Goal: Transaction & Acquisition: Purchase product/service

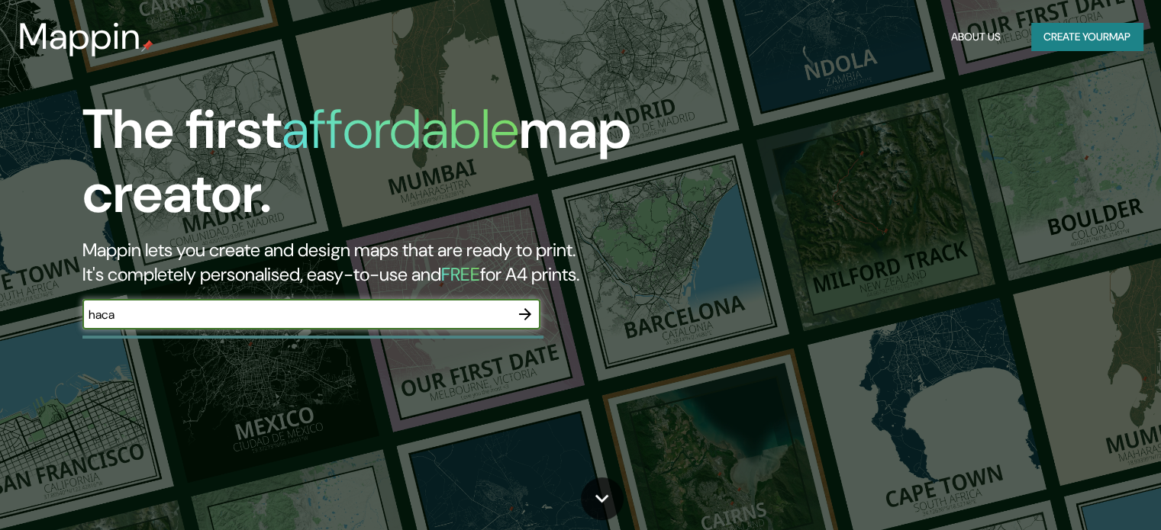
type input "haca"
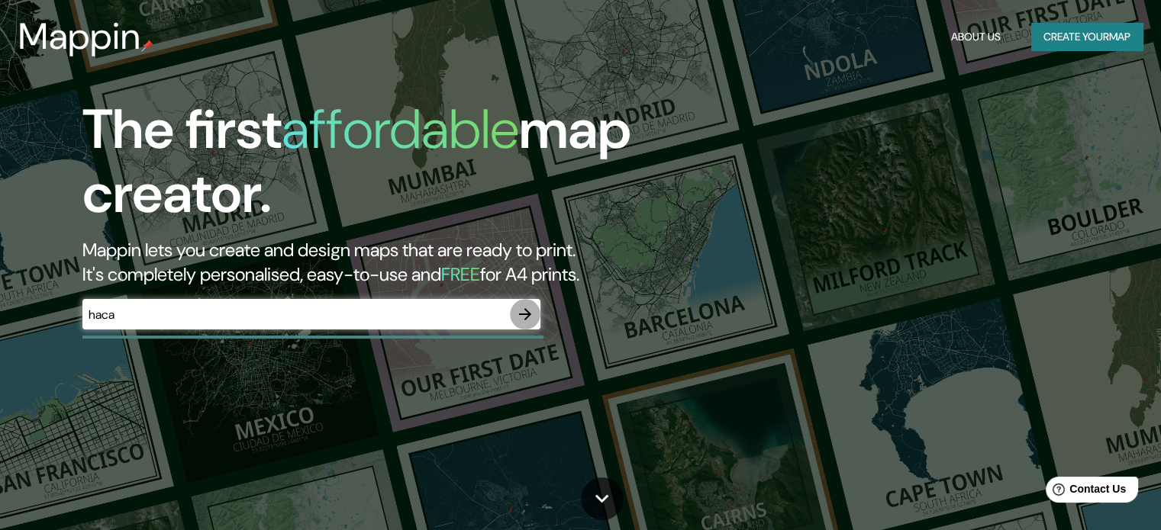
click at [528, 309] on icon "button" at bounding box center [525, 314] width 18 height 18
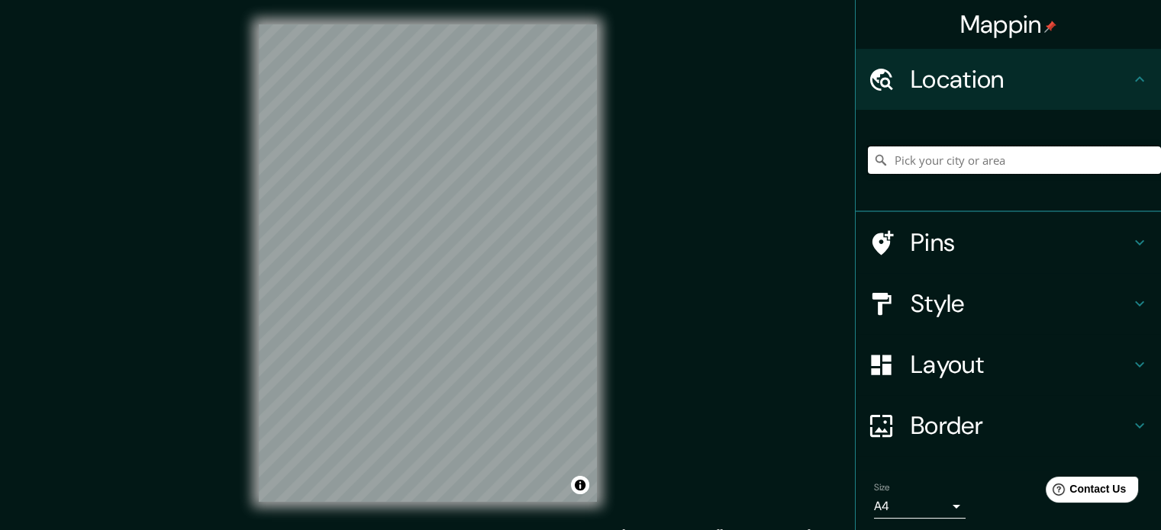
click at [964, 162] on input "Pick your city or area" at bounding box center [1014, 159] width 293 height 27
paste input "V285+3W2, Carr. Campiña de Moche, Moche 13600"
click at [1129, 159] on input "Krefeld, North Rhine-Westphalia, Germany" at bounding box center [1014, 159] width 293 height 27
type input "Krefeld, North Rhine-Westphalia, Germany"
click at [1142, 159] on icon "Clear" at bounding box center [1148, 160] width 12 height 12
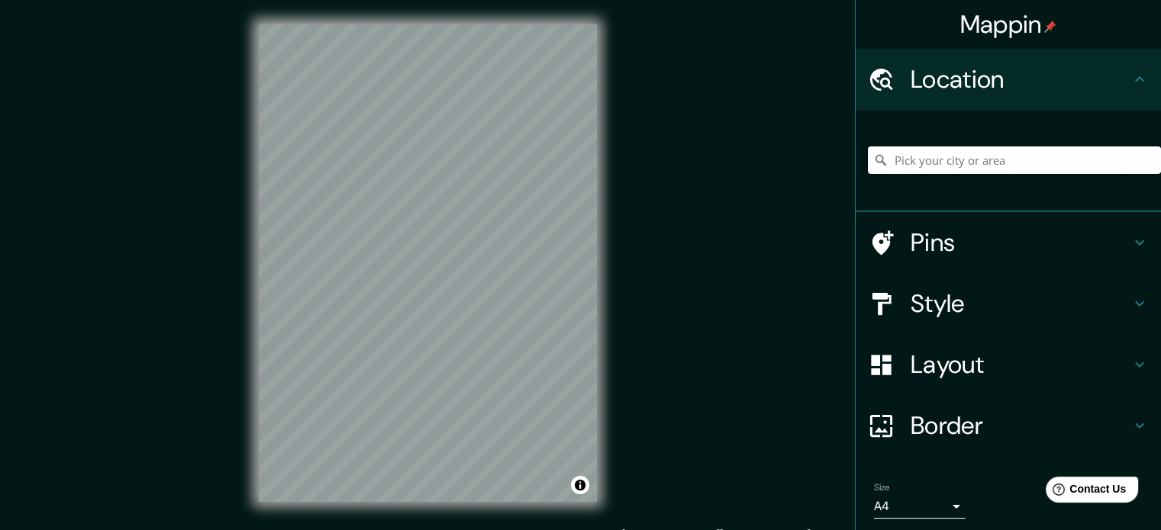
paste input "Campiña de Moche, Moche 13600"
drag, startPoint x: 1074, startPoint y: 166, endPoint x: 714, endPoint y: 196, distance: 361.4
click at [714, 196] on div "Mappin Location Germany Germany Düsseldorf North Rhine-Westphalia, Germany Pins…" at bounding box center [580, 275] width 1161 height 551
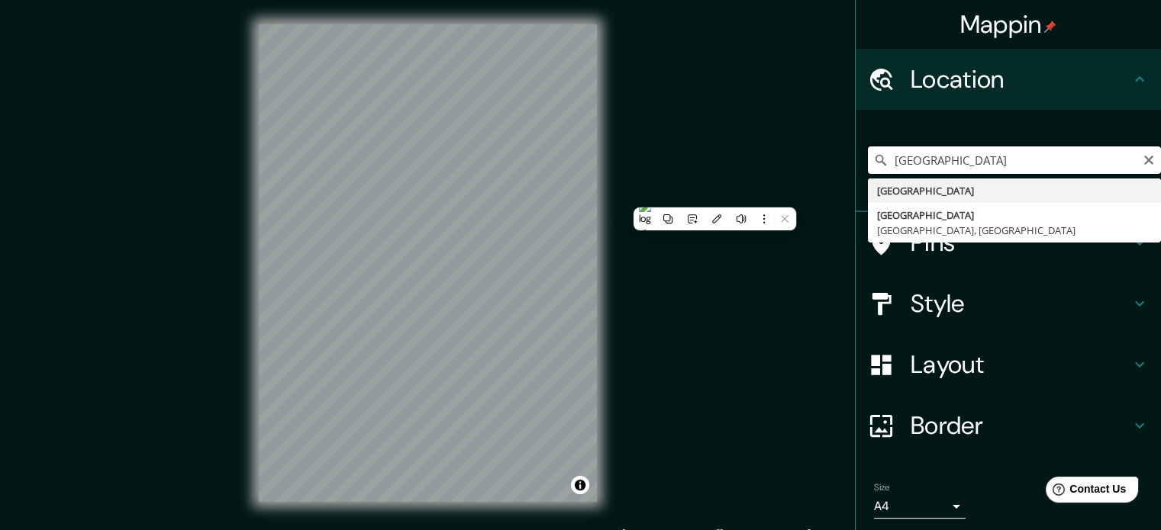
click at [967, 163] on input "Germany" at bounding box center [1014, 159] width 293 height 27
drag, startPoint x: 967, startPoint y: 163, endPoint x: 829, endPoint y: 161, distance: 138.9
click at [829, 161] on div "Mappin Location Germany Germany Düsseldorf North Rhine-Westphalia, Germany Pins…" at bounding box center [580, 275] width 1161 height 551
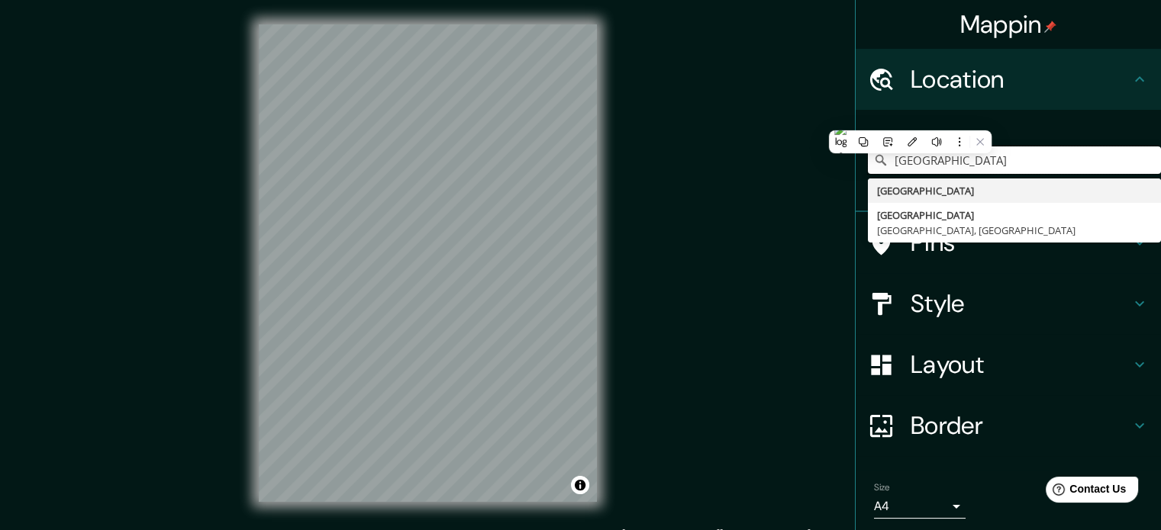
paste input "La Huaca de la Luna"
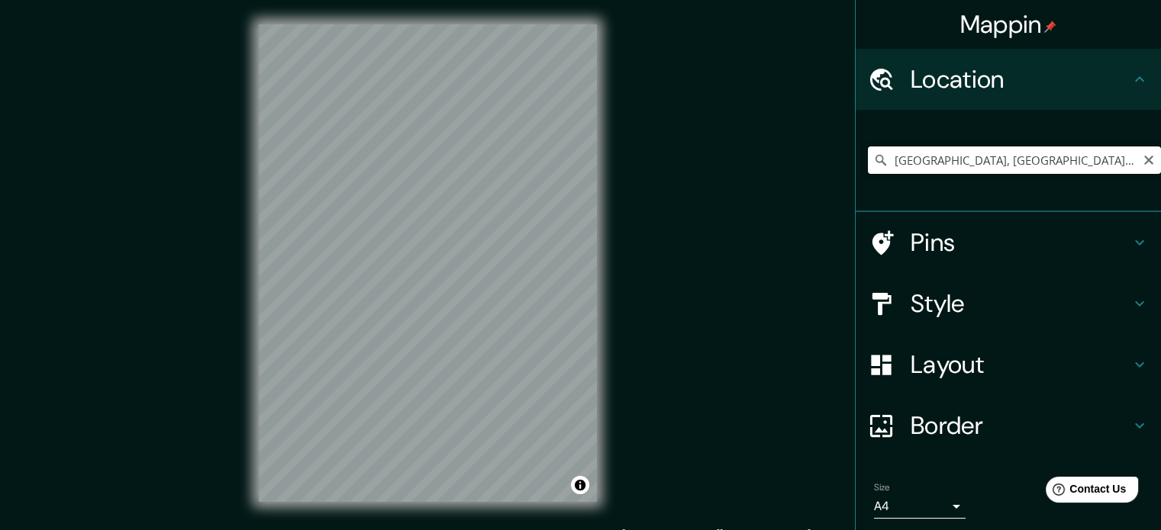
click at [1041, 152] on input "Leipzig, Saxony, Germany" at bounding box center [1014, 159] width 293 height 27
drag, startPoint x: 1041, startPoint y: 152, endPoint x: 778, endPoint y: 186, distance: 264.7
click at [778, 186] on div "Mappin Location Leipzig, Saxony, Germany Leipzig Saxony, Germany Landshut Bavar…" at bounding box center [580, 275] width 1161 height 551
paste input "a Huaca de la Luna"
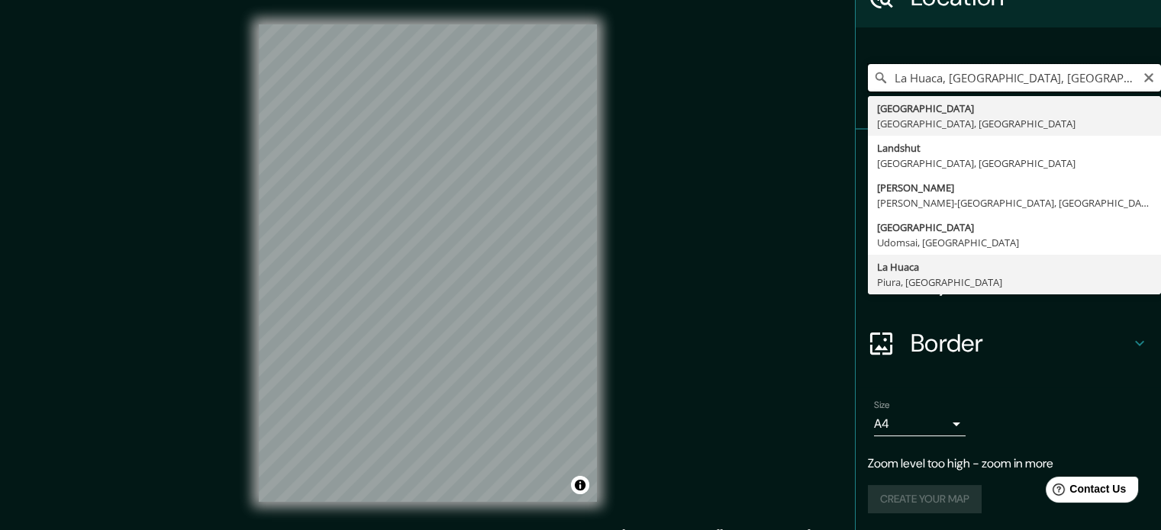
scroll to position [52, 0]
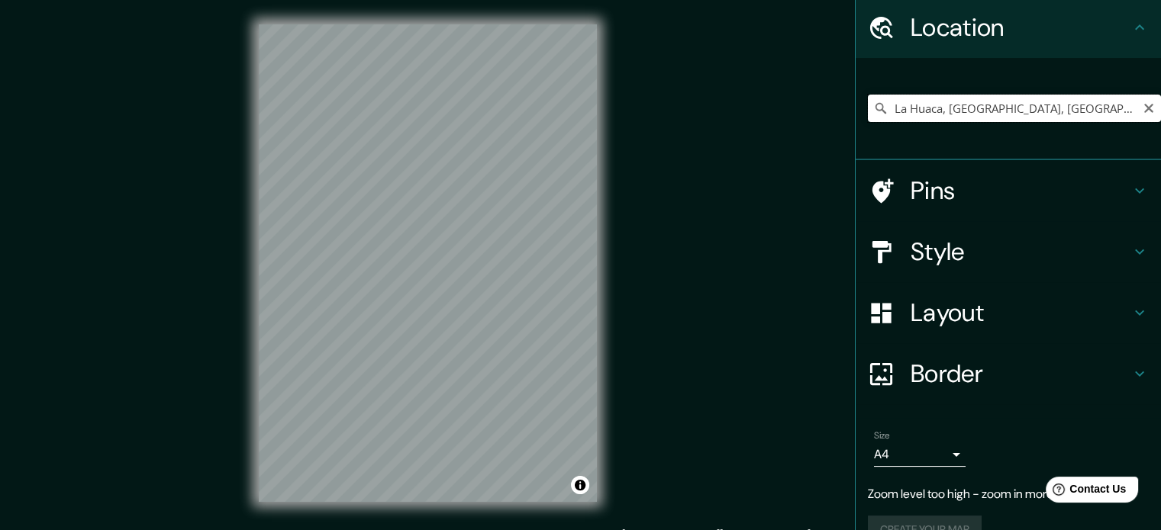
click at [1007, 100] on input "La Huaca, Piura, Peru" at bounding box center [1014, 108] width 293 height 27
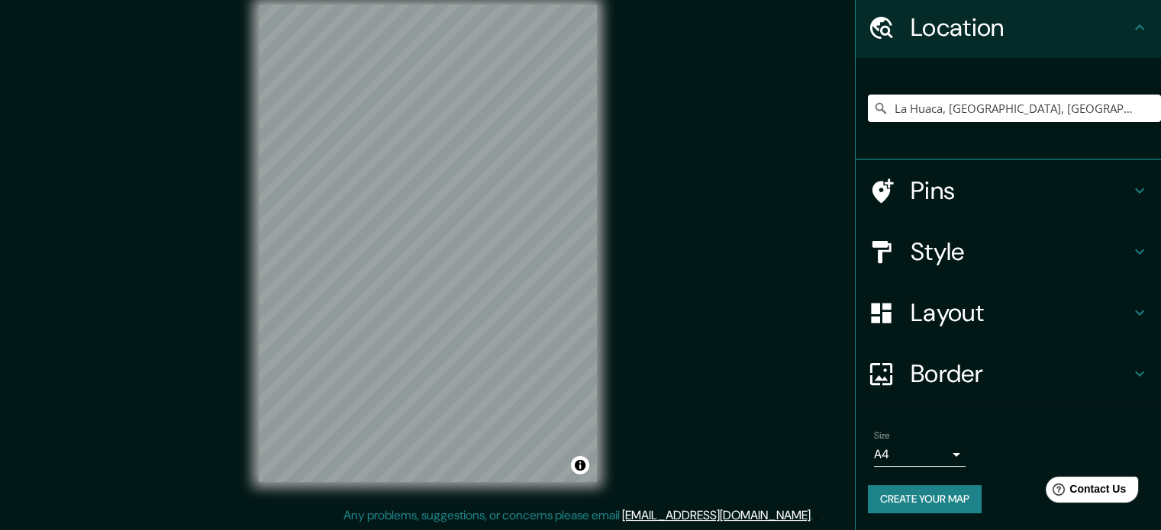
click at [1042, 78] on div "La Huaca, Piura, Peru" at bounding box center [1014, 108] width 293 height 76
click at [1040, 95] on input "La Huaca, Piura, Peru" at bounding box center [1014, 108] width 293 height 27
drag, startPoint x: 1022, startPoint y: 108, endPoint x: 993, endPoint y: 106, distance: 29.1
click at [1019, 108] on input "La Huaca, Piura, Peru" at bounding box center [1014, 108] width 293 height 27
drag, startPoint x: 993, startPoint y: 106, endPoint x: 983, endPoint y: 106, distance: 10.7
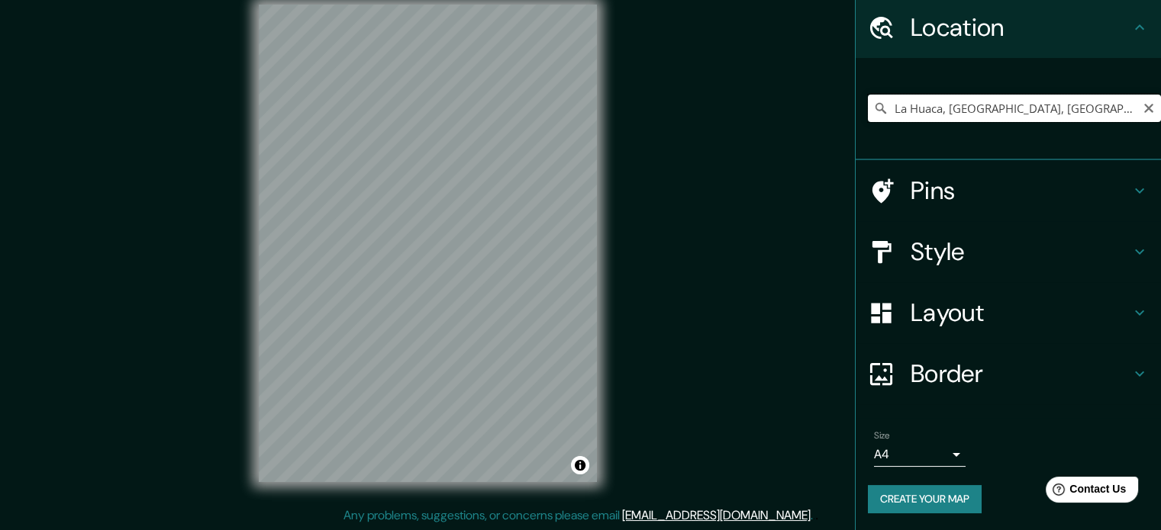
click at [983, 106] on input "La Huaca, Piura, Peru" at bounding box center [1014, 108] width 293 height 27
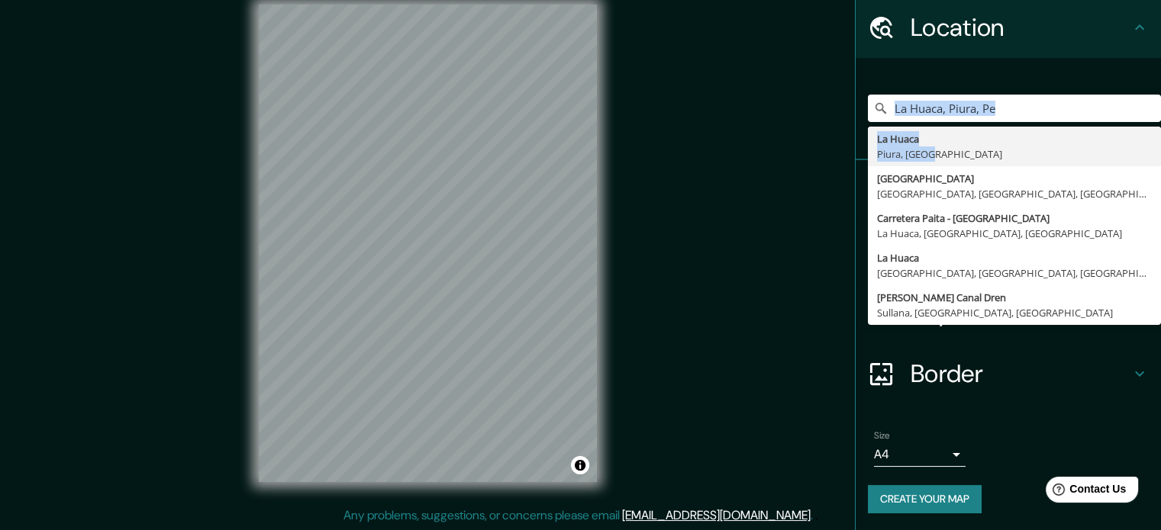
drag, startPoint x: 943, startPoint y: 154, endPoint x: 1084, endPoint y: 79, distance: 160.1
click at [1084, 79] on div "La Huaca, Piura, Pe La Huaca Piura, Peru Calle La Huaca Piura district, Piura, …" at bounding box center [1014, 108] width 293 height 76
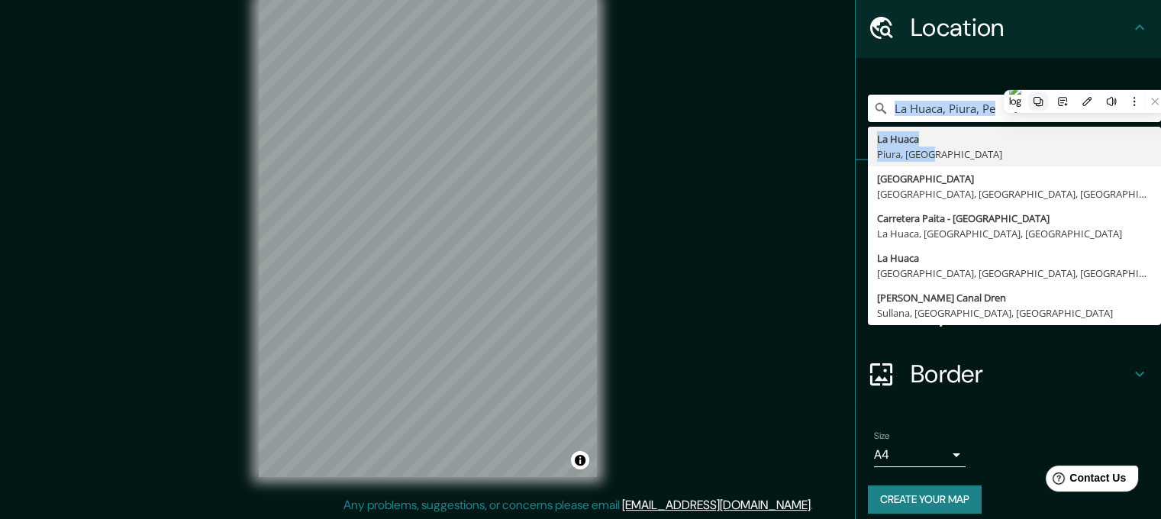
click at [1032, 105] on icon at bounding box center [1037, 101] width 11 height 11
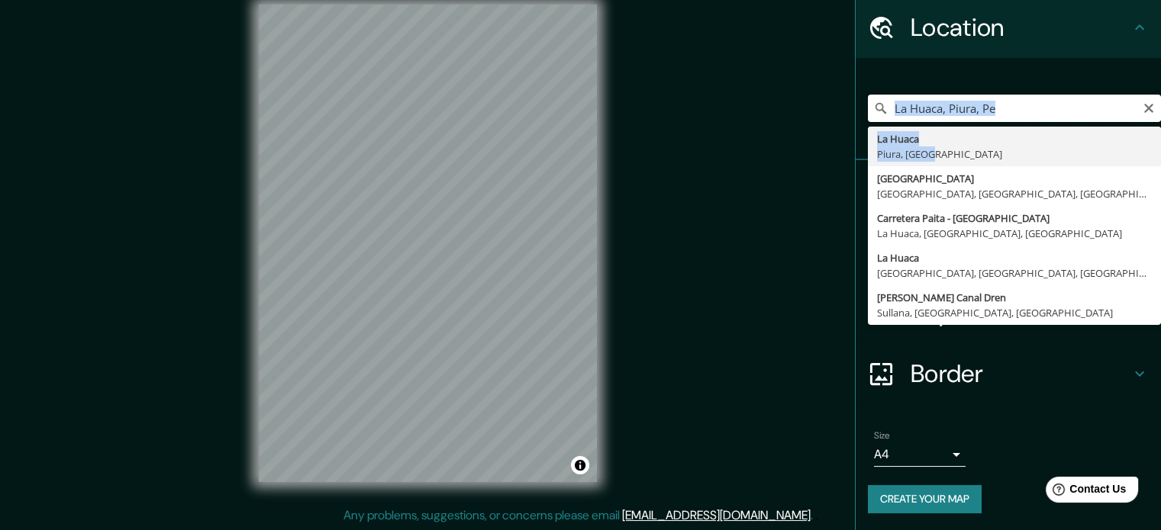
click at [1026, 106] on input "La Huaca, Piura, Pe" at bounding box center [1014, 108] width 293 height 27
drag, startPoint x: 933, startPoint y: 101, endPoint x: 795, endPoint y: 101, distance: 138.1
click at [795, 101] on div "Mappin Location La Huaca, Piura, Pe La Huaca Piura, Peru Calle La Huaca Piura d…" at bounding box center [580, 255] width 1161 height 551
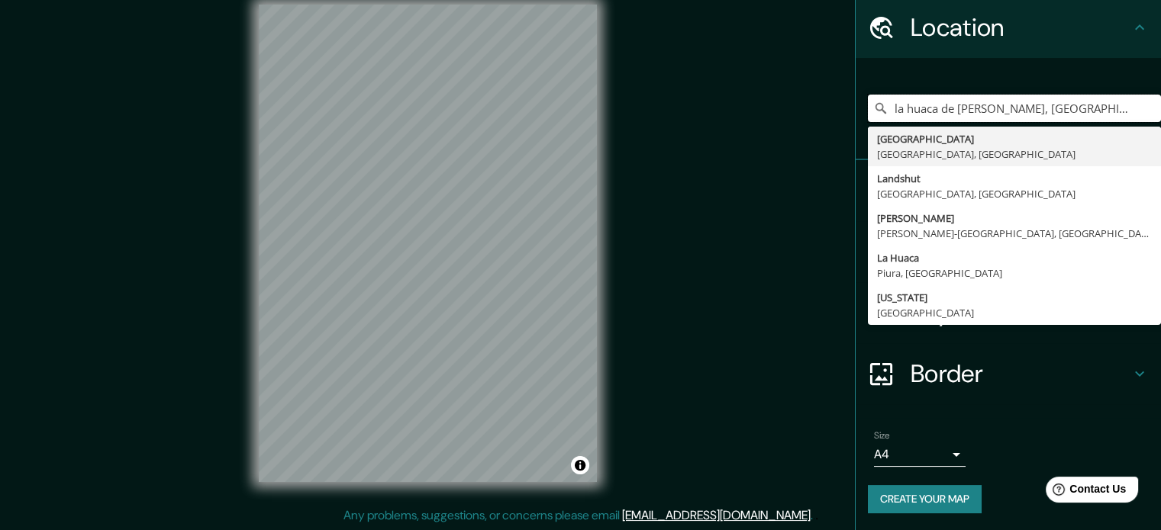
drag, startPoint x: 1042, startPoint y: 107, endPoint x: 719, endPoint y: 99, distance: 323.6
click at [719, 99] on div "Mappin Location la huaca de la luna, lima Leipzig Saxony, Germany Landshut Bava…" at bounding box center [580, 255] width 1161 height 551
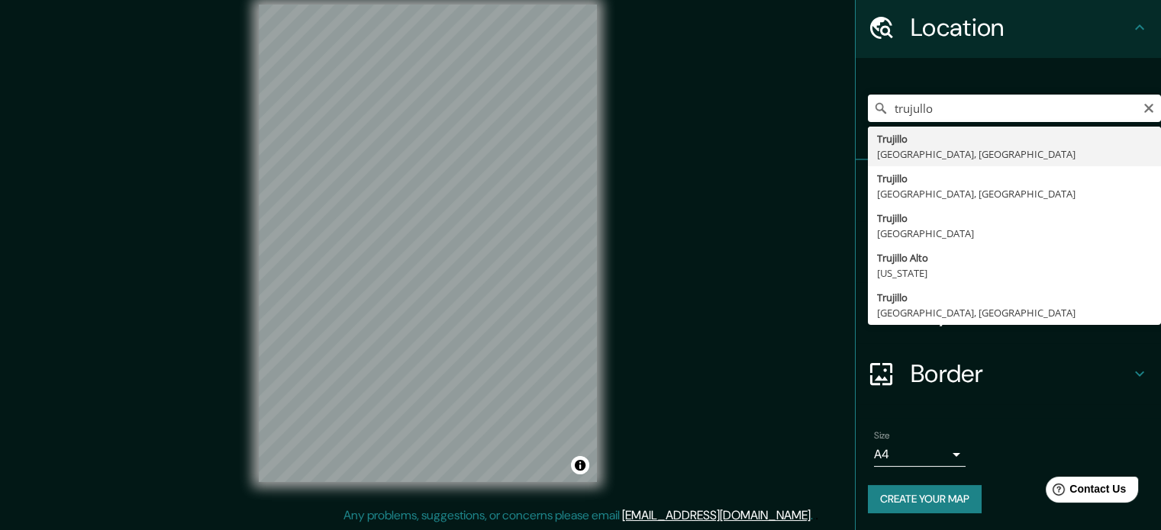
type input "Trujillo, La Libertad, Peru"
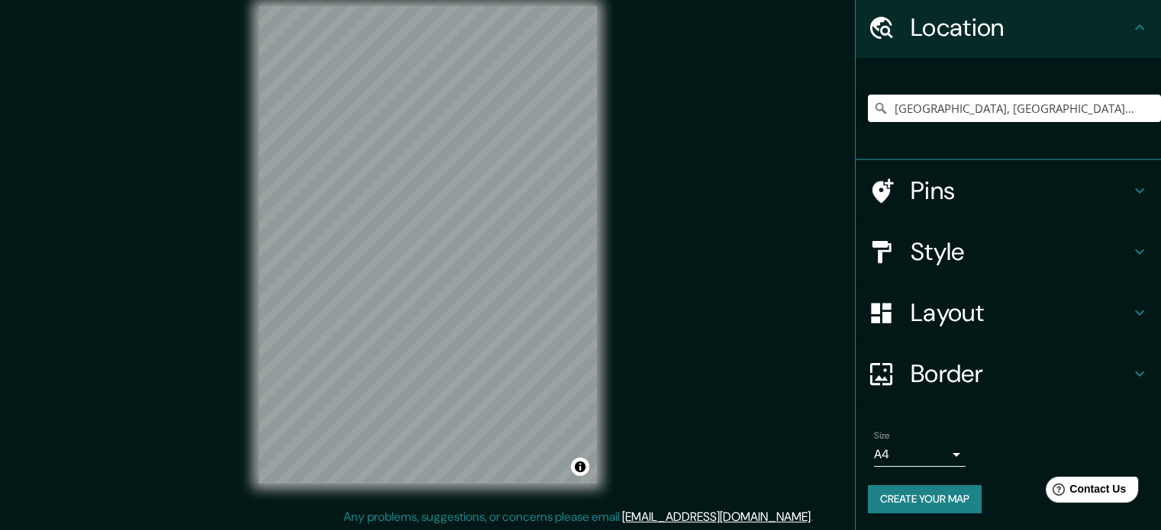
scroll to position [0, 0]
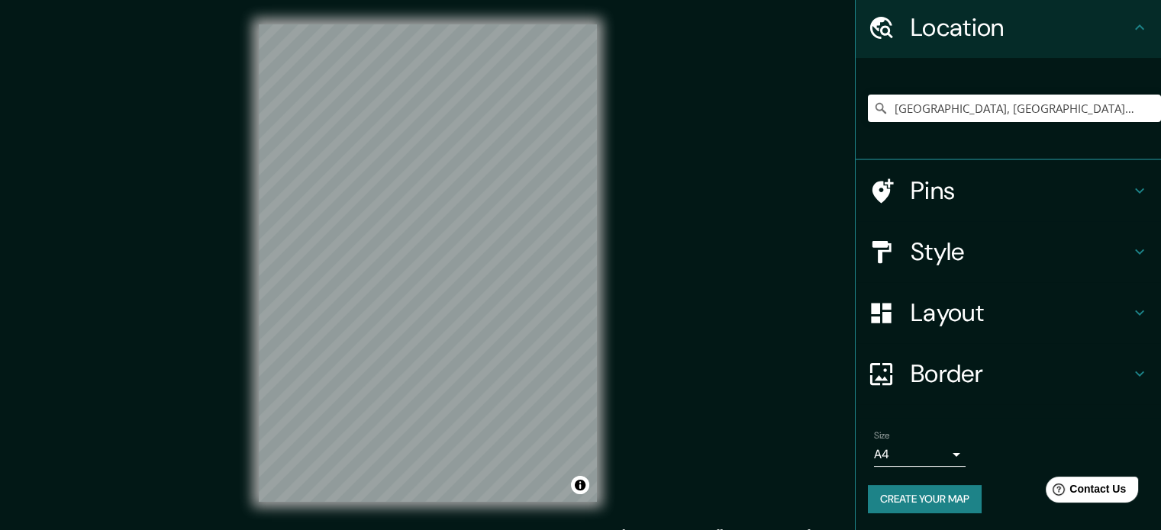
click at [937, 179] on h4 "Pins" at bounding box center [1020, 190] width 220 height 31
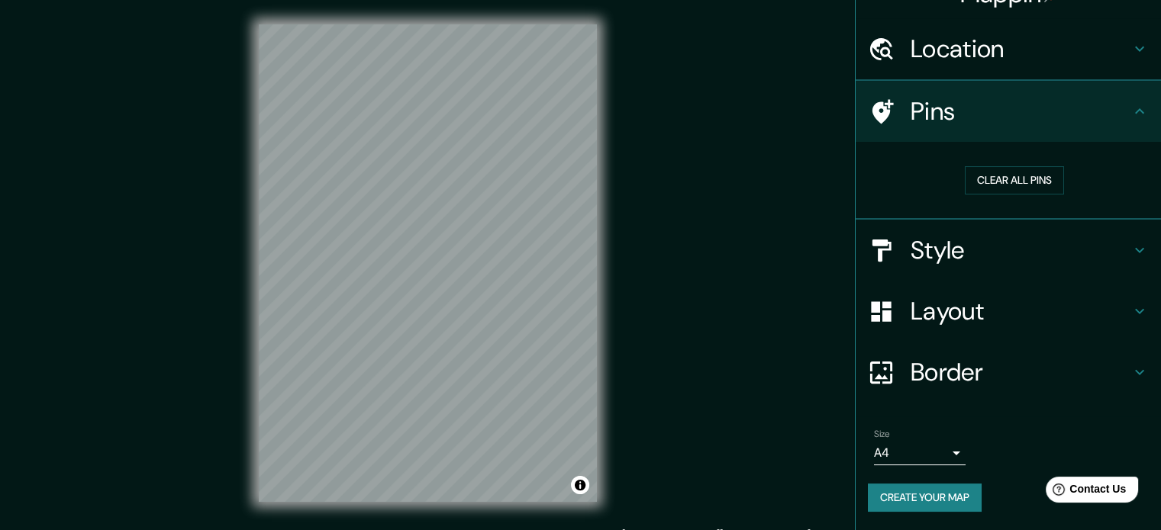
scroll to position [29, 0]
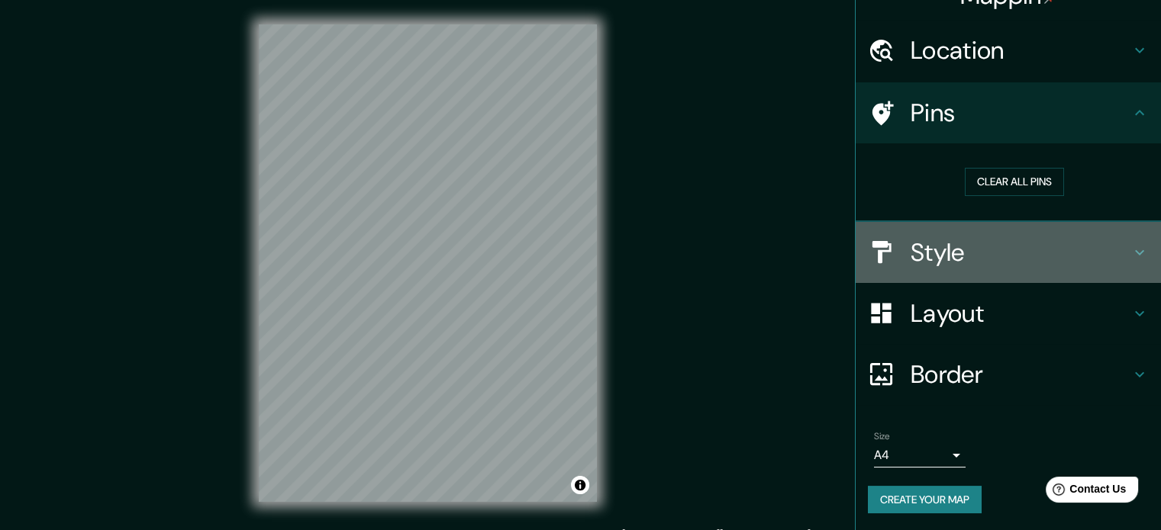
click at [937, 252] on h4 "Style" at bounding box center [1020, 252] width 220 height 31
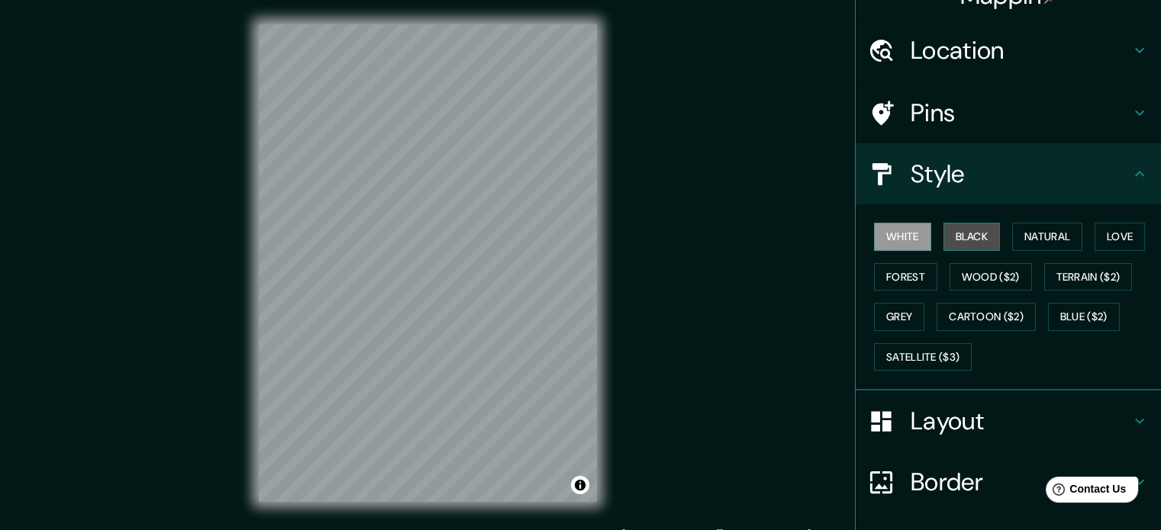
click at [961, 223] on button "Black" at bounding box center [971, 237] width 57 height 28
click at [1048, 240] on button "Natural" at bounding box center [1047, 237] width 70 height 28
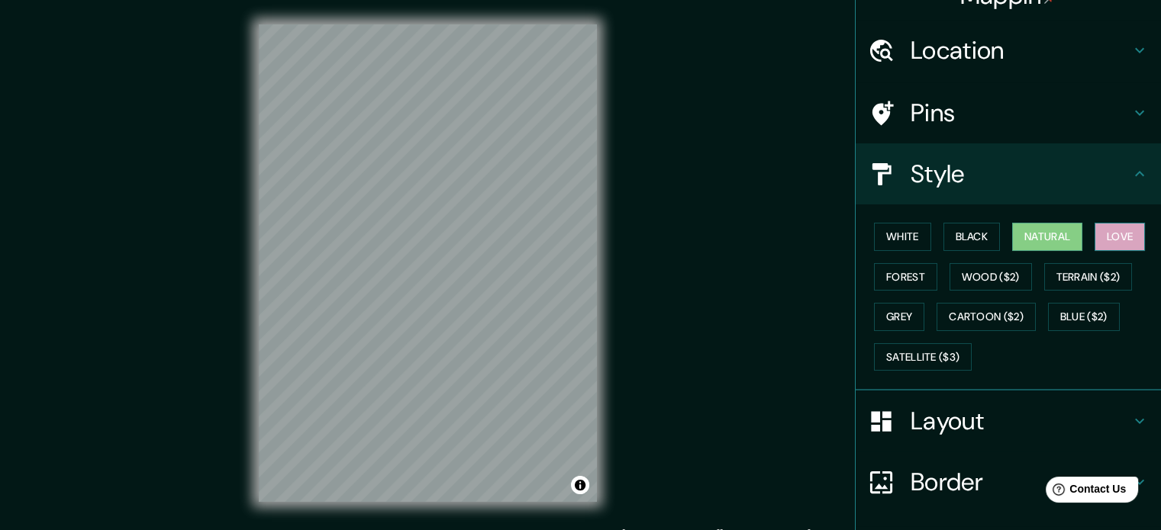
click at [1130, 230] on button "Love" at bounding box center [1119, 237] width 50 height 28
click at [900, 285] on button "Forest" at bounding box center [905, 277] width 63 height 28
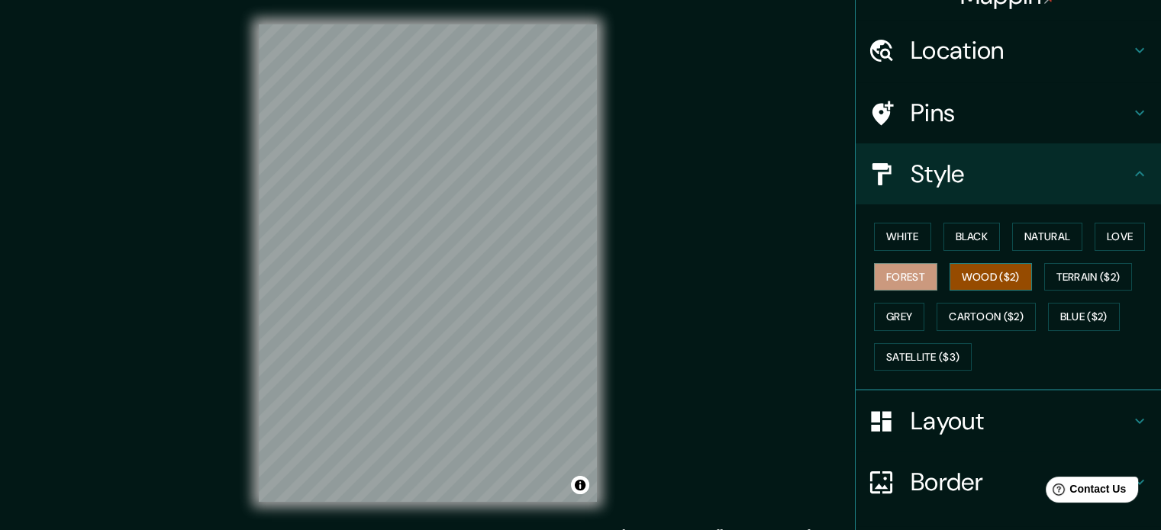
click at [987, 274] on button "Wood ($2)" at bounding box center [990, 277] width 82 height 28
click at [1093, 271] on button "Terrain ($2)" at bounding box center [1088, 277] width 89 height 28
click at [996, 272] on button "Wood ($2)" at bounding box center [990, 277] width 82 height 28
click at [874, 326] on button "Grey" at bounding box center [899, 317] width 50 height 28
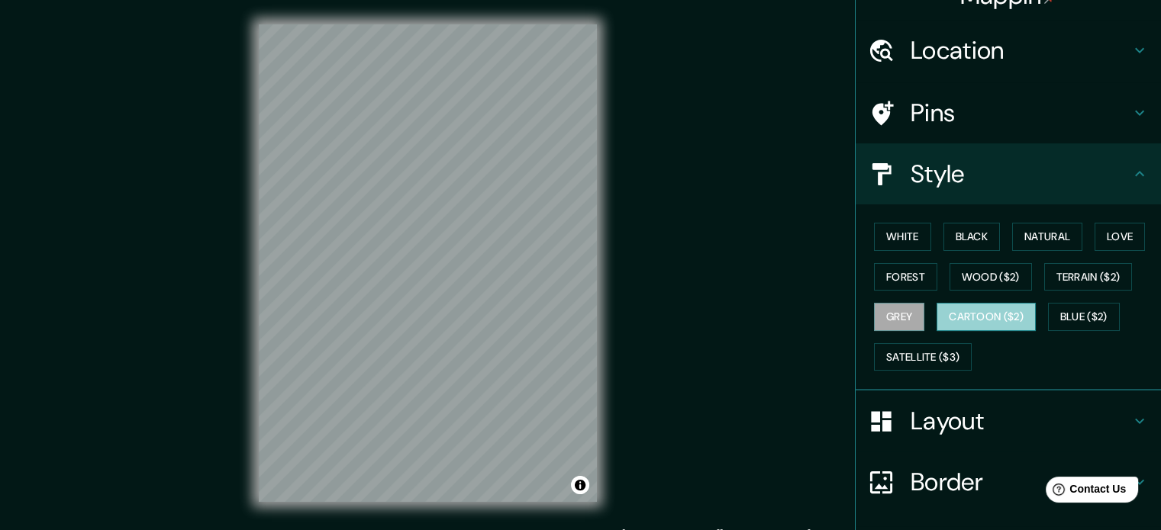
click at [958, 314] on button "Cartoon ($2)" at bounding box center [985, 317] width 99 height 28
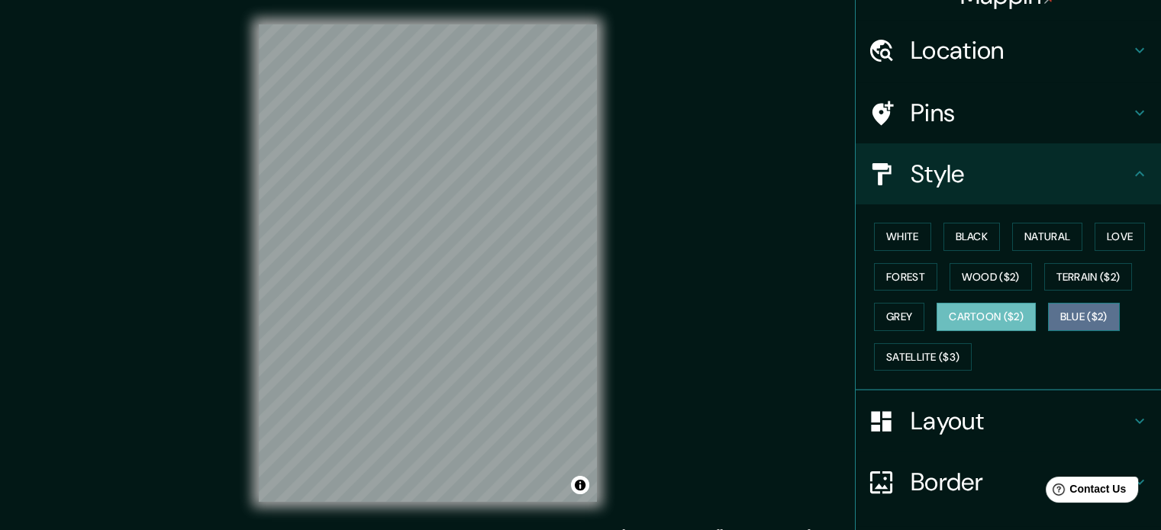
click at [1099, 314] on button "Blue ($2)" at bounding box center [1084, 317] width 72 height 28
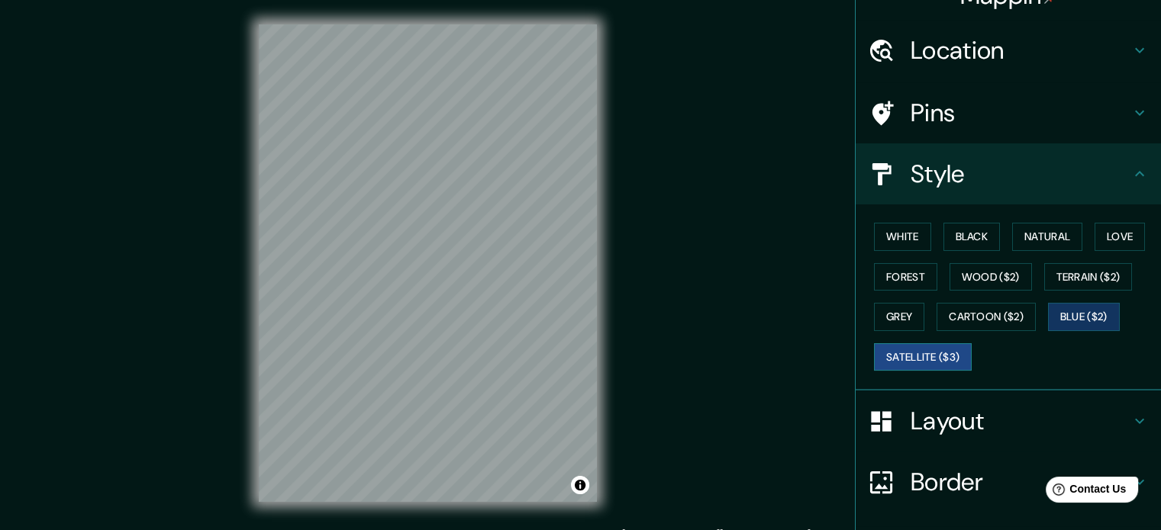
click at [946, 353] on button "Satellite ($3)" at bounding box center [923, 357] width 98 height 28
click at [888, 238] on button "White" at bounding box center [902, 237] width 57 height 28
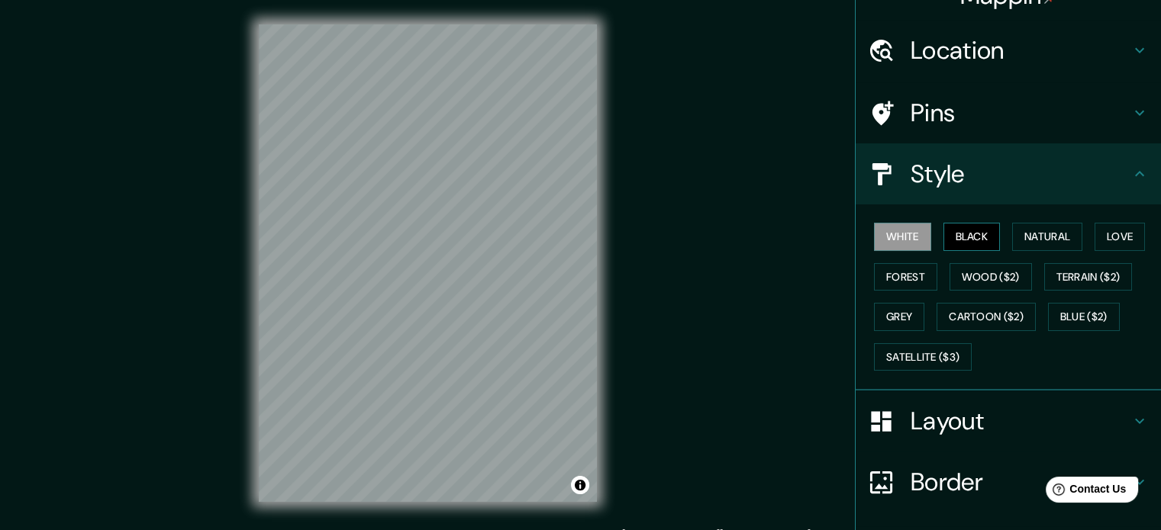
click at [961, 231] on button "Black" at bounding box center [971, 237] width 57 height 28
click at [904, 233] on button "White" at bounding box center [902, 237] width 57 height 28
click at [1038, 228] on button "Natural" at bounding box center [1047, 237] width 70 height 28
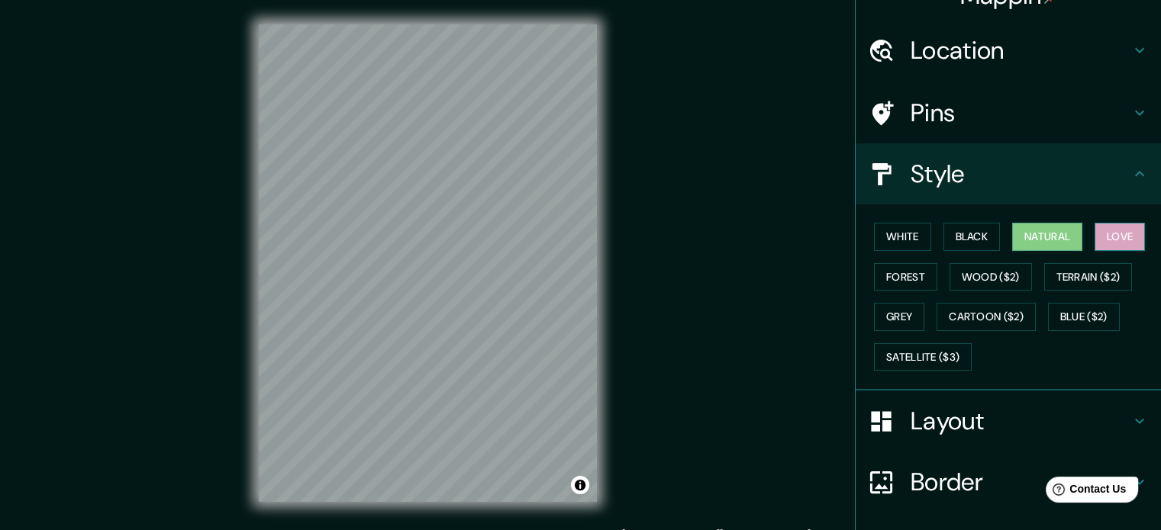
click at [1132, 226] on button "Love" at bounding box center [1119, 237] width 50 height 28
click at [895, 278] on button "Forest" at bounding box center [905, 277] width 63 height 28
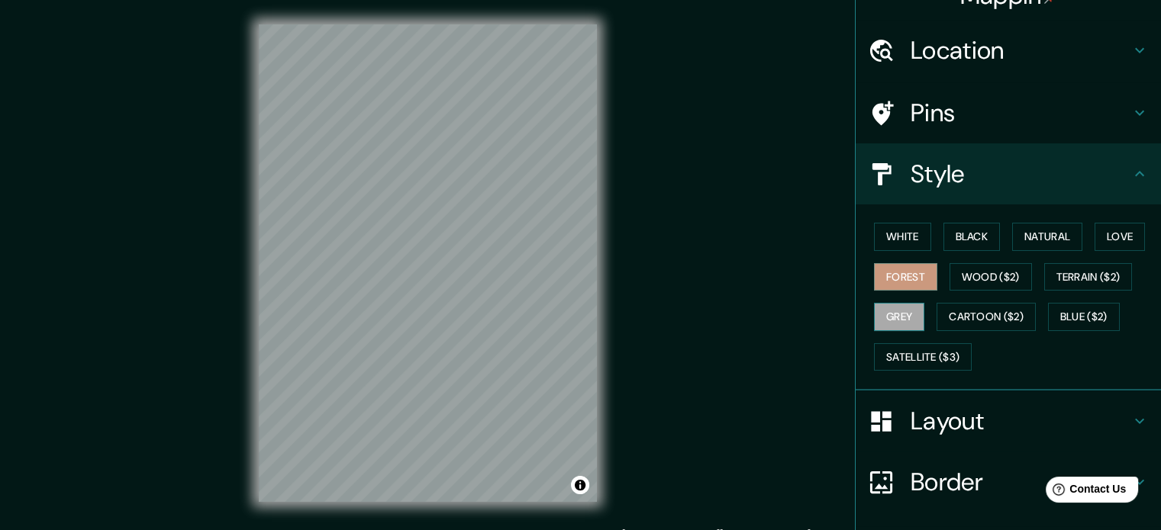
click at [885, 308] on button "Grey" at bounding box center [899, 317] width 50 height 28
click at [903, 229] on button "White" at bounding box center [902, 237] width 57 height 28
click at [1012, 406] on h4 "Layout" at bounding box center [1020, 421] width 220 height 31
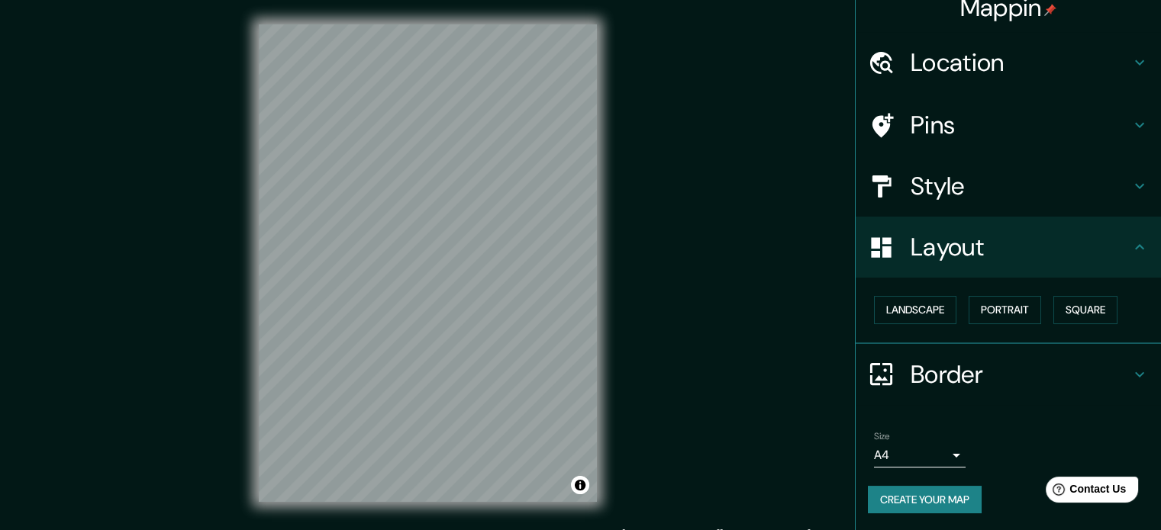
scroll to position [20, 0]
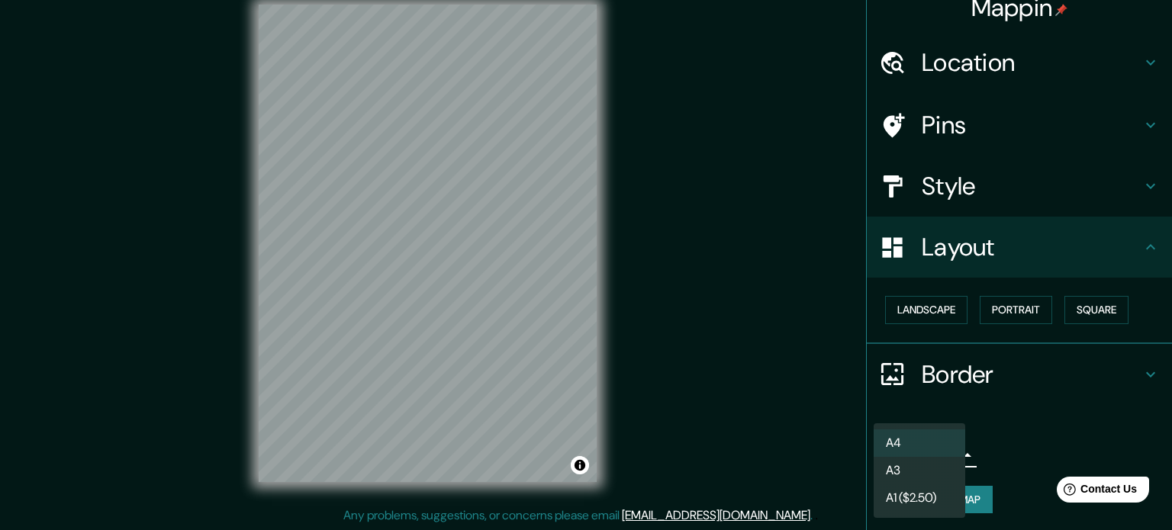
click at [900, 458] on body "Mappin Location Trujillo, La Libertad, Peru Pins Style Layout Landscape Portrai…" at bounding box center [586, 245] width 1172 height 530
click at [1027, 427] on div at bounding box center [586, 265] width 1172 height 530
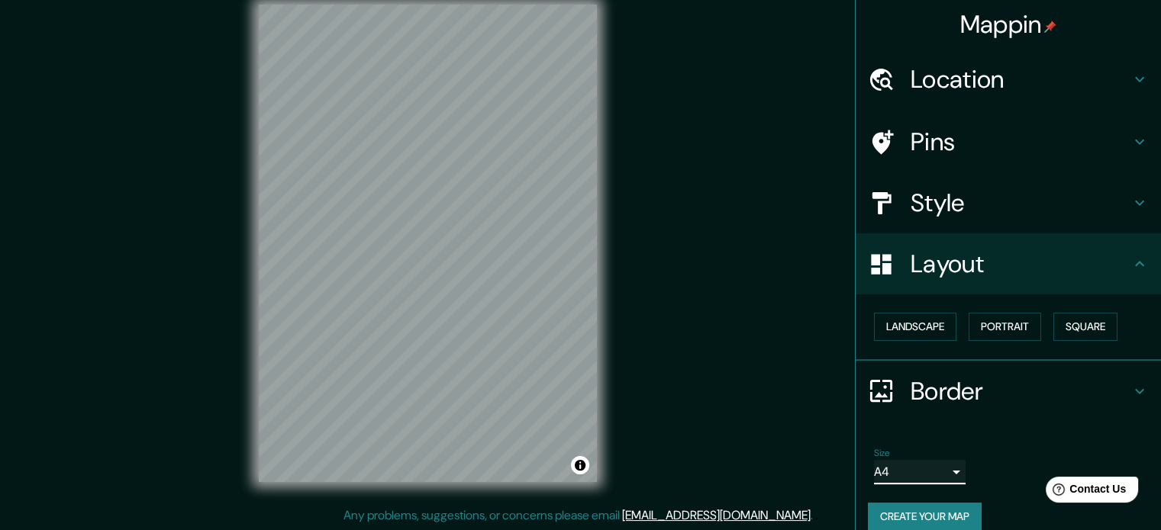
scroll to position [17, 0]
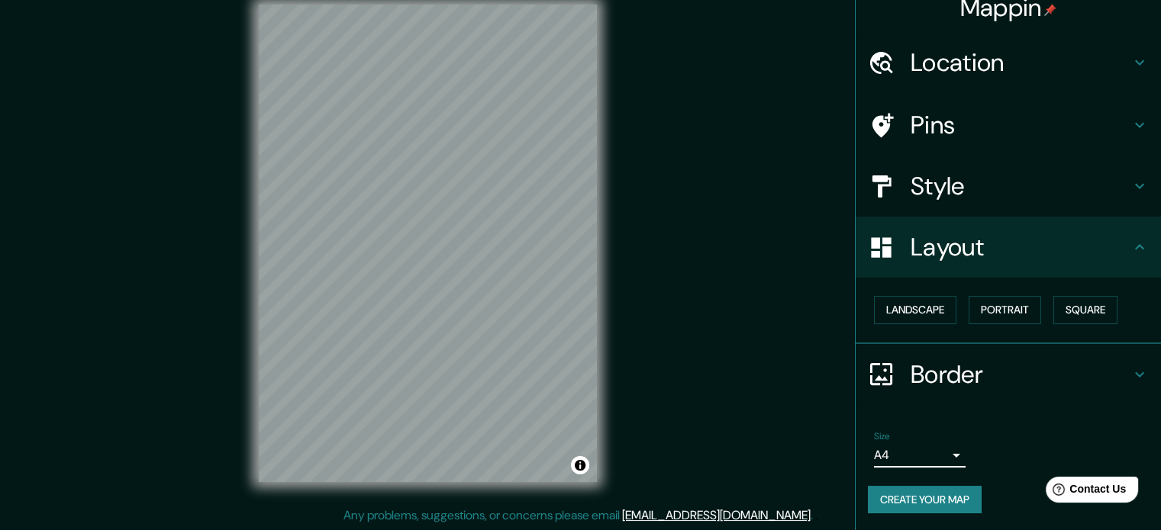
click at [1099, 366] on h4 "Border" at bounding box center [1020, 374] width 220 height 31
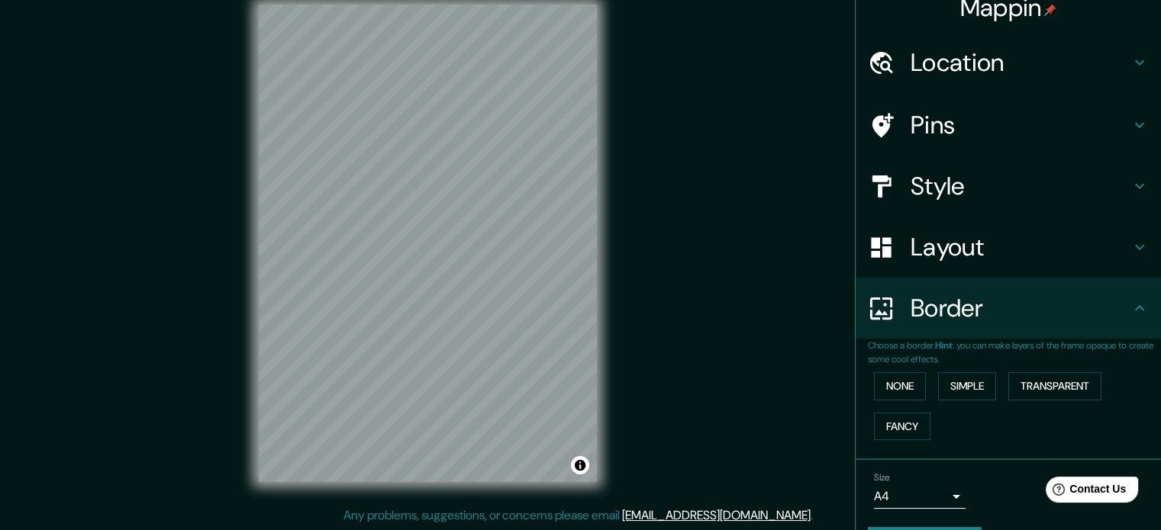
scroll to position [58, 0]
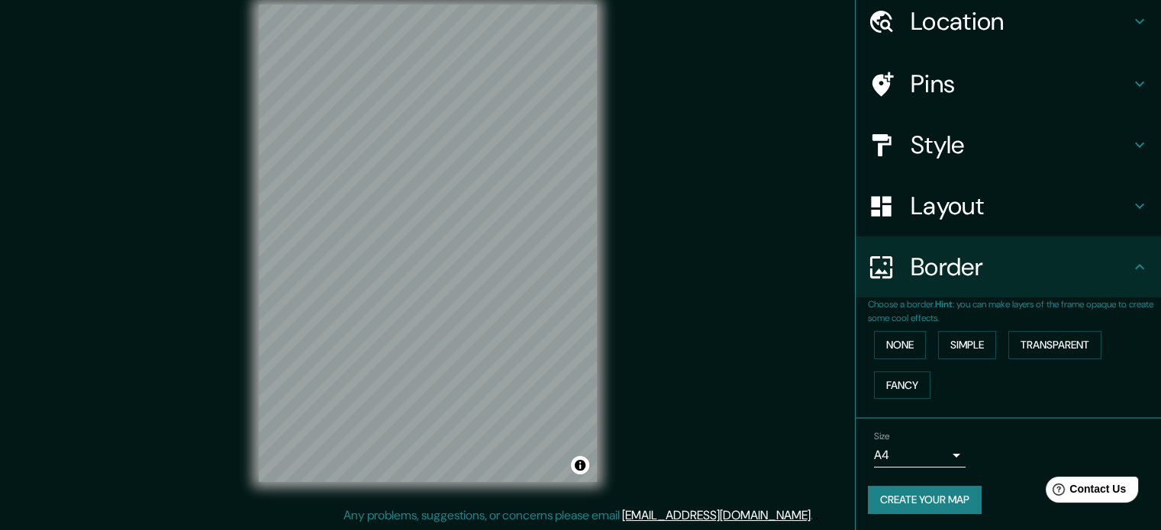
click at [937, 499] on button "Create your map" at bounding box center [925, 500] width 114 height 28
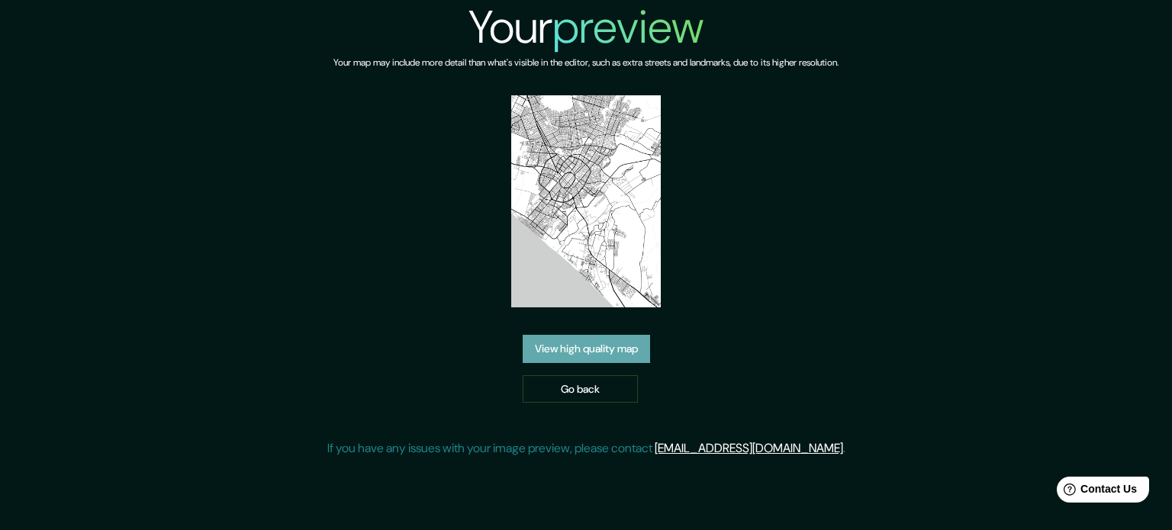
click at [575, 352] on link "View high quality map" at bounding box center [586, 349] width 127 height 28
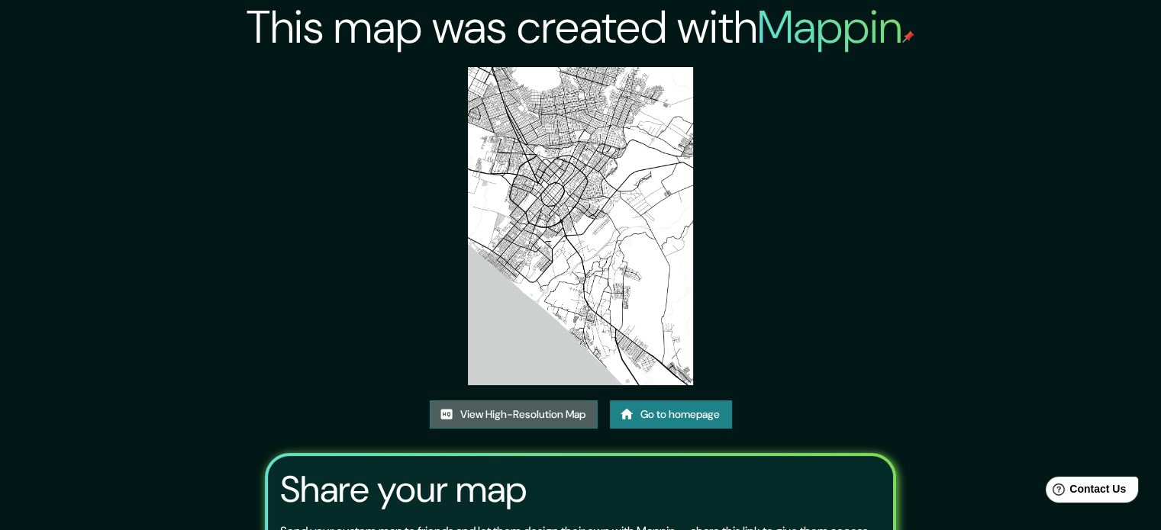
click at [565, 412] on link "View High-Resolution Map" at bounding box center [514, 415] width 168 height 28
